Goal: Transaction & Acquisition: Book appointment/travel/reservation

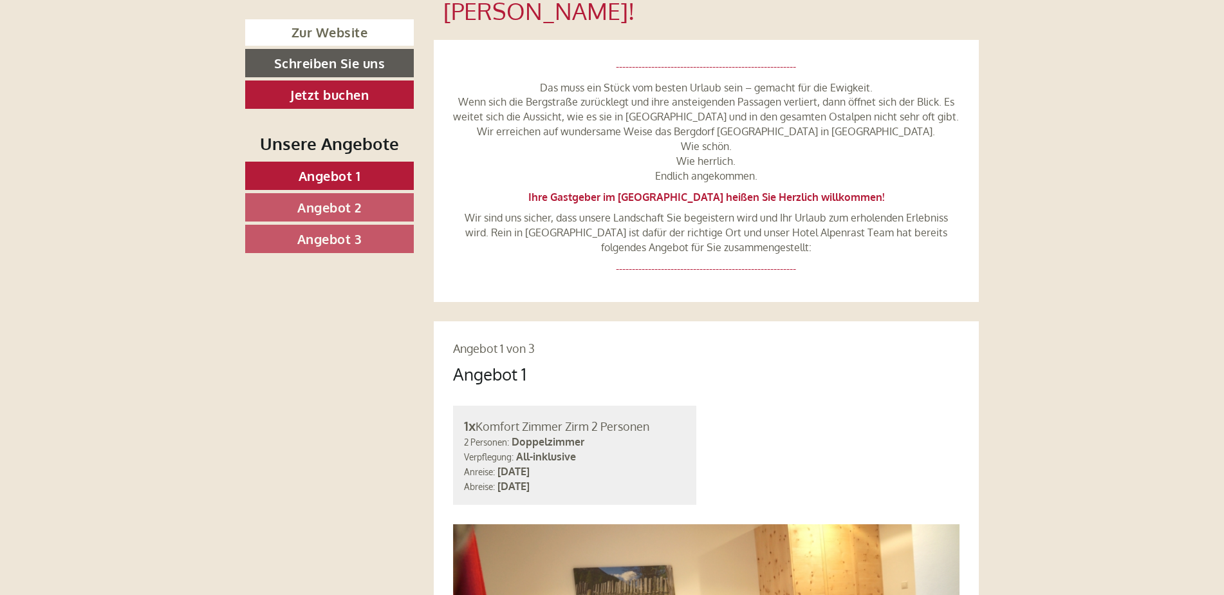
scroll to position [669, 0]
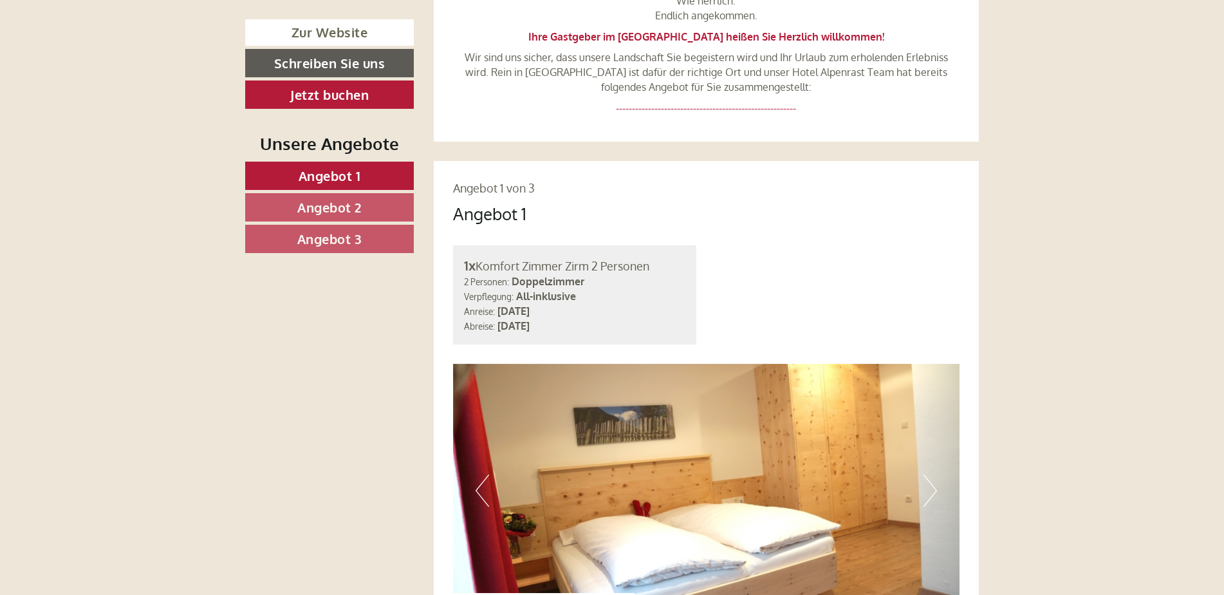
scroll to position [952, 0]
